Goal: Communication & Community: Ask a question

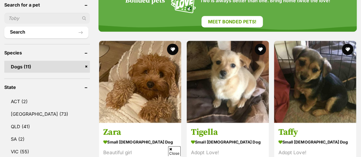
scroll to position [212, 0]
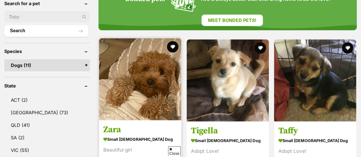
click at [127, 87] on img at bounding box center [140, 79] width 82 height 82
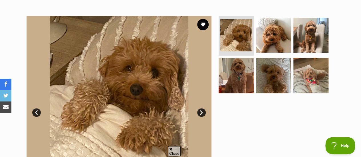
click at [199, 109] on link "Next" at bounding box center [201, 113] width 9 height 9
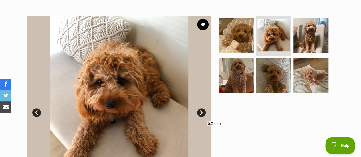
click at [199, 109] on link "Next" at bounding box center [201, 113] width 9 height 9
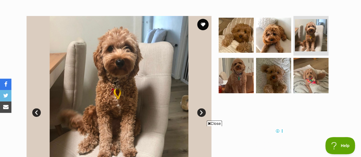
click at [199, 109] on link "Next" at bounding box center [201, 113] width 9 height 9
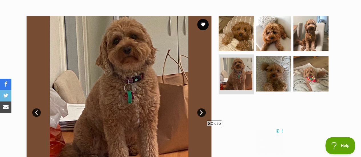
click at [199, 109] on link "Next" at bounding box center [201, 113] width 9 height 9
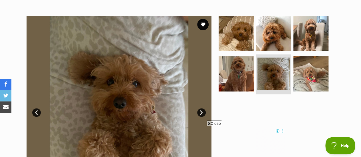
click at [199, 109] on link "Next" at bounding box center [201, 113] width 9 height 9
